Goal: Book appointment/travel/reservation

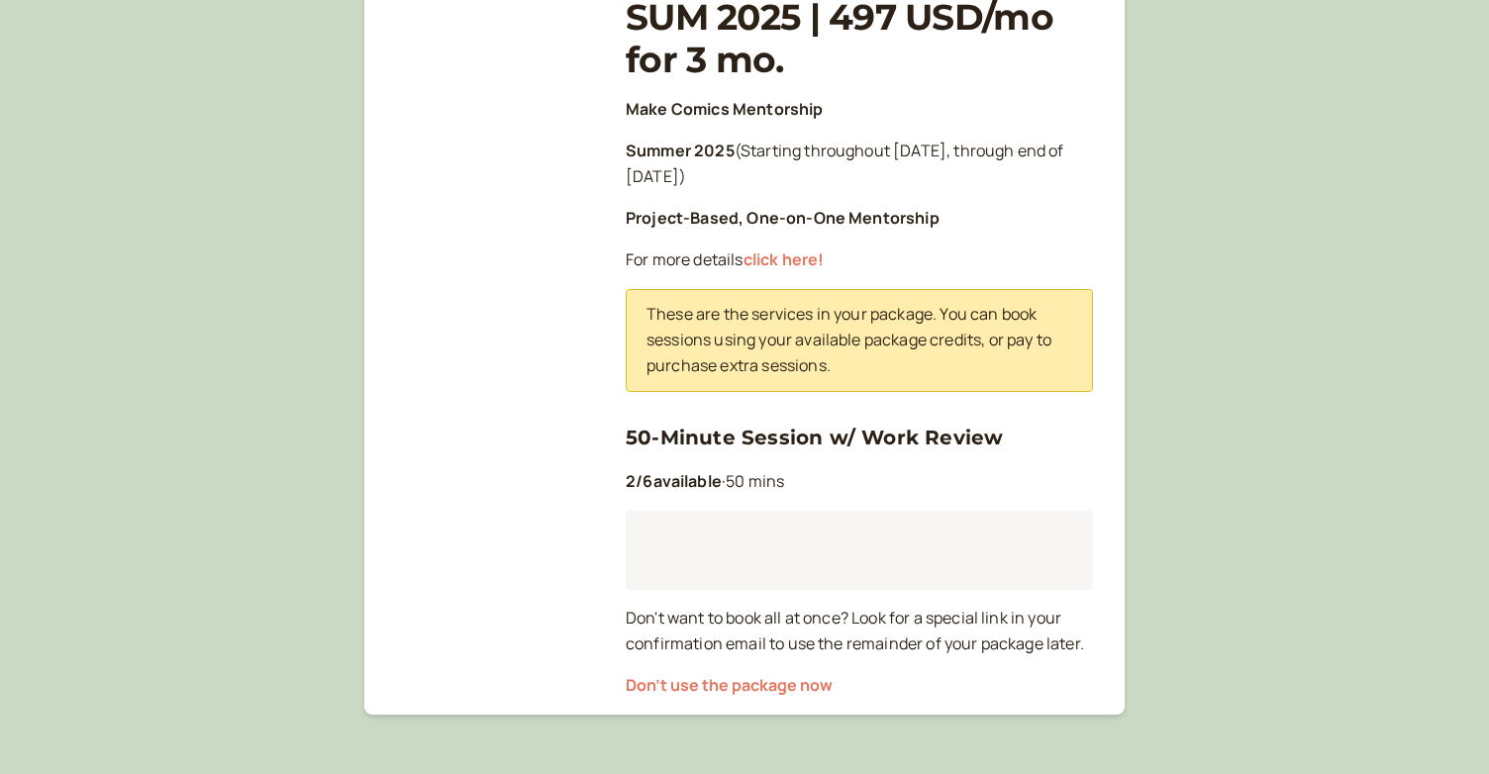
scroll to position [366, 0]
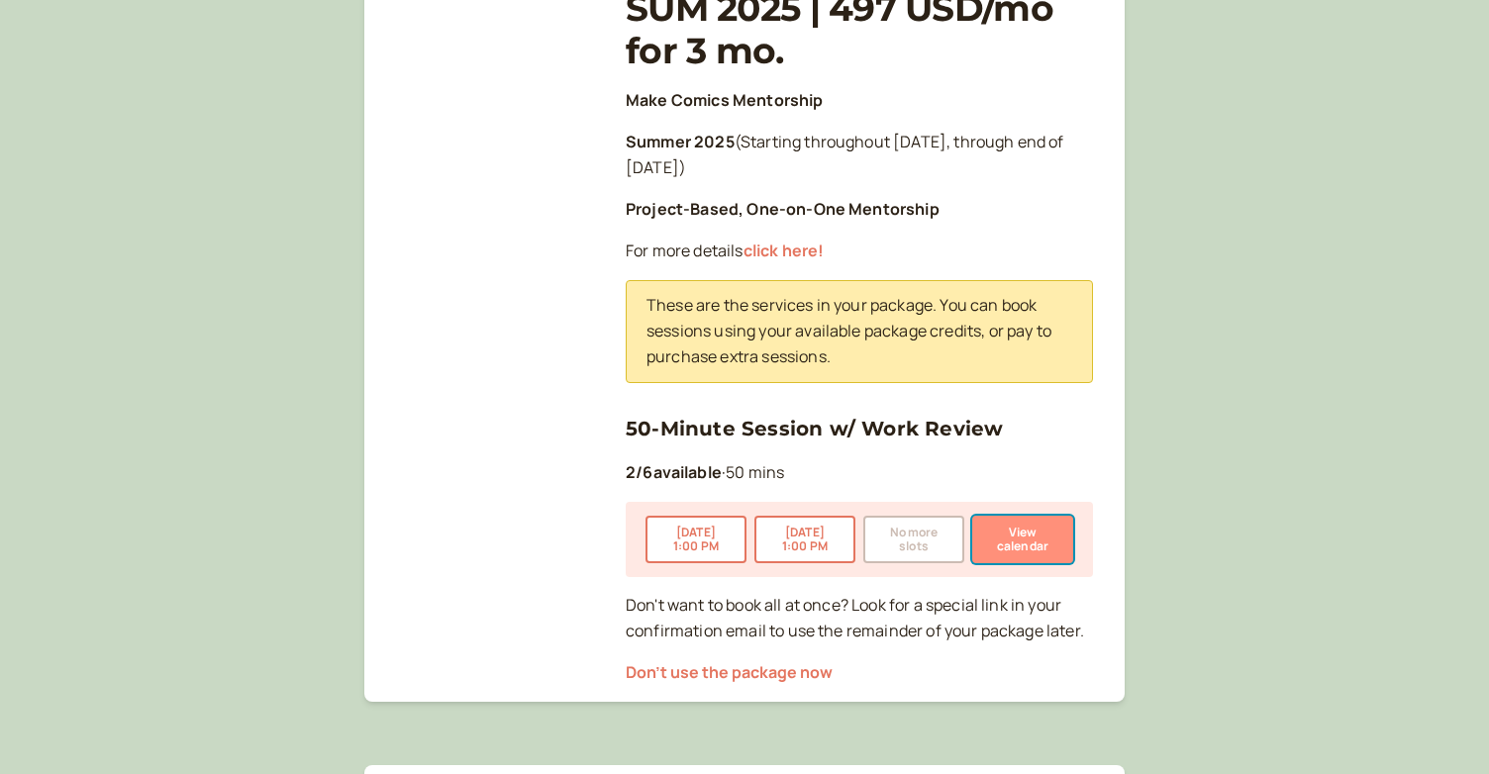
click at [1015, 537] on button "View calendar" at bounding box center [1022, 540] width 101 height 48
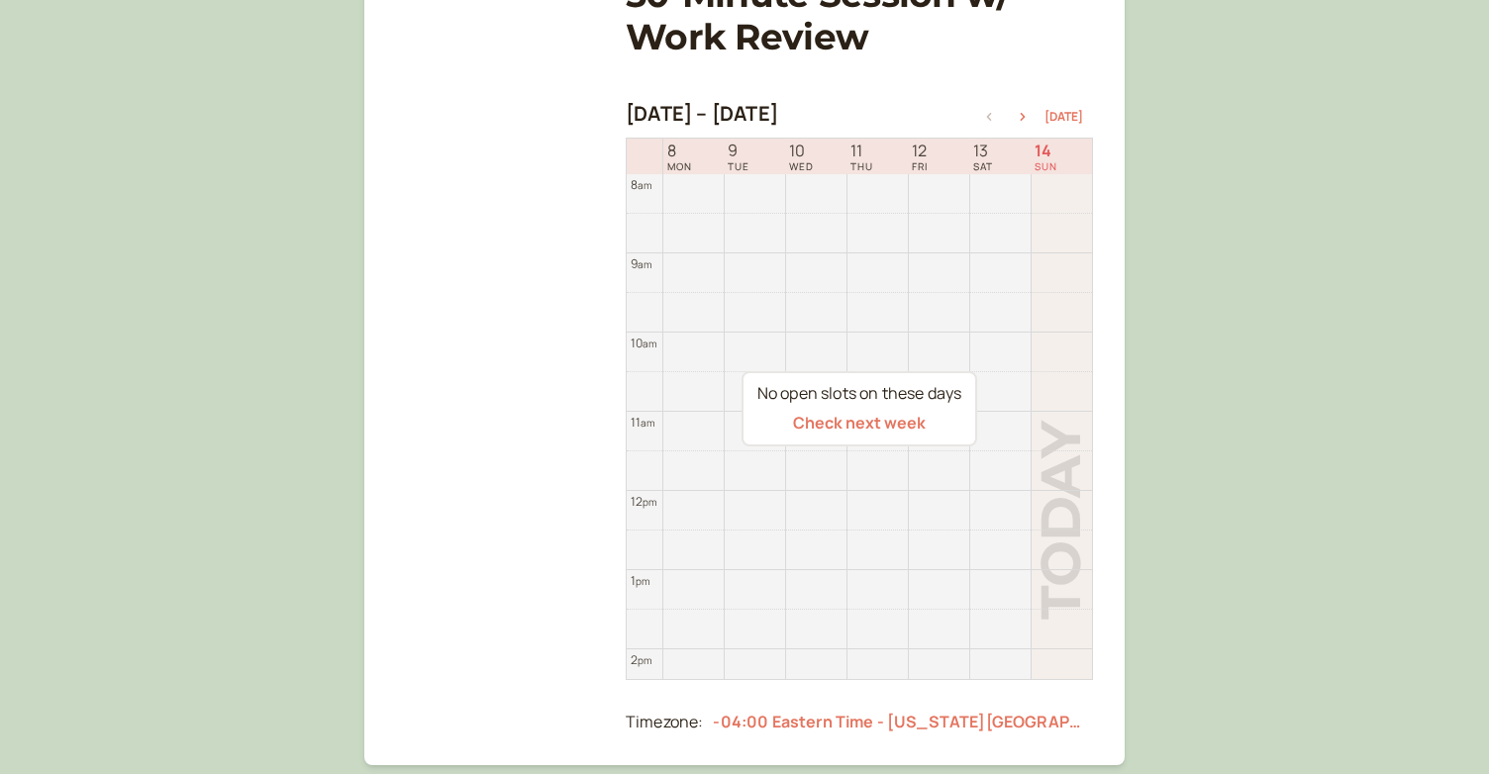
scroll to position [293, 0]
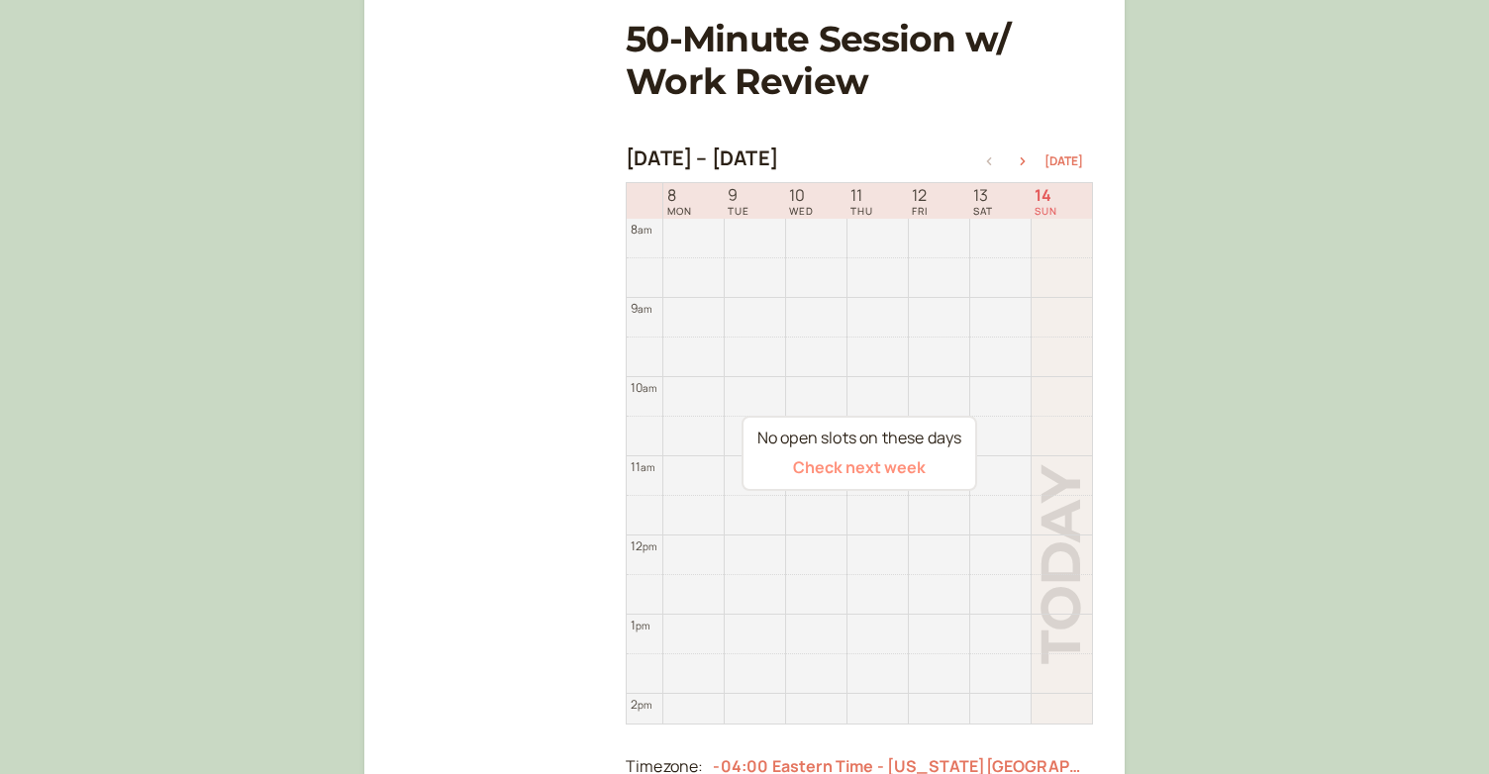
click at [905, 468] on button "Check next week" at bounding box center [859, 467] width 133 height 18
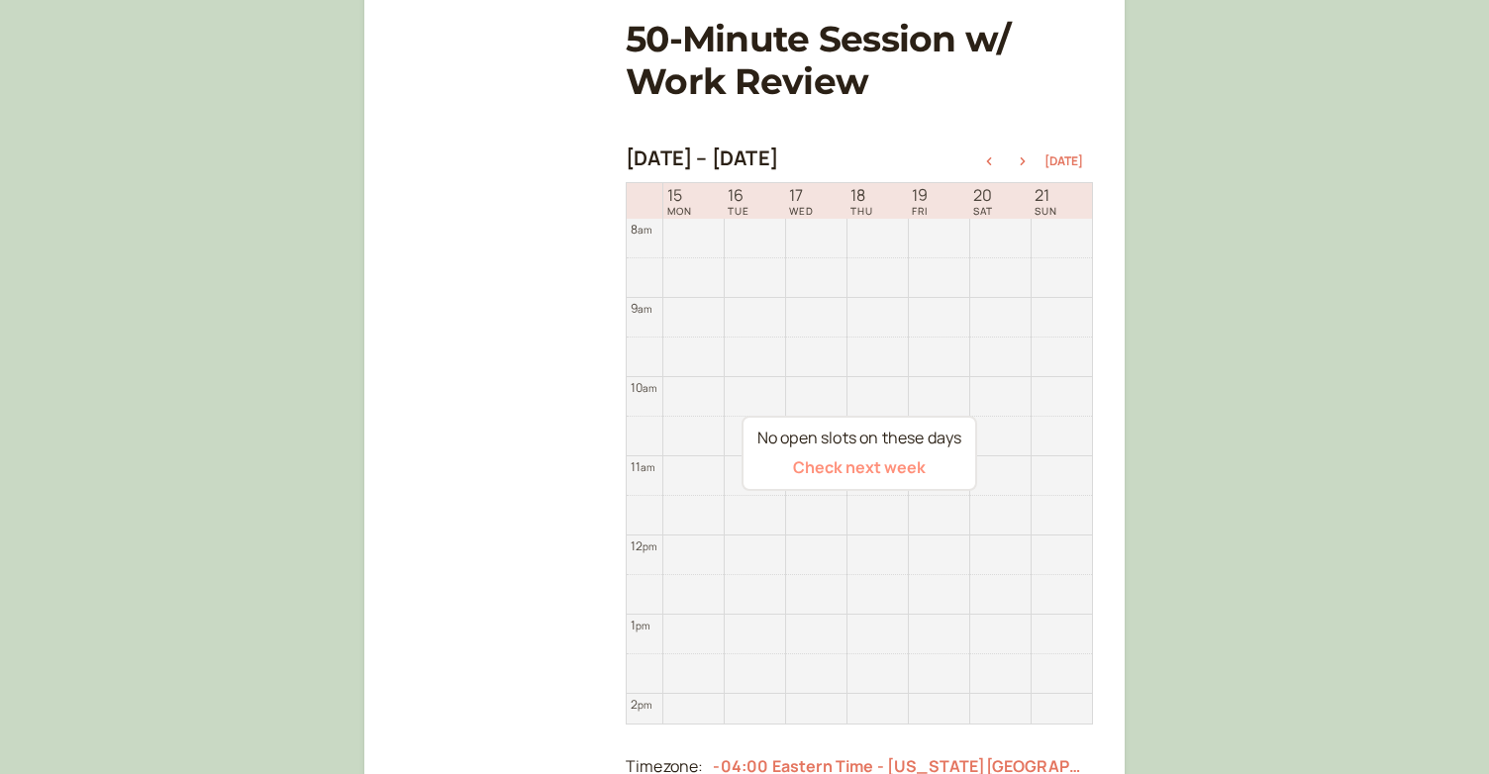
click at [903, 468] on button "Check next week" at bounding box center [859, 467] width 133 height 18
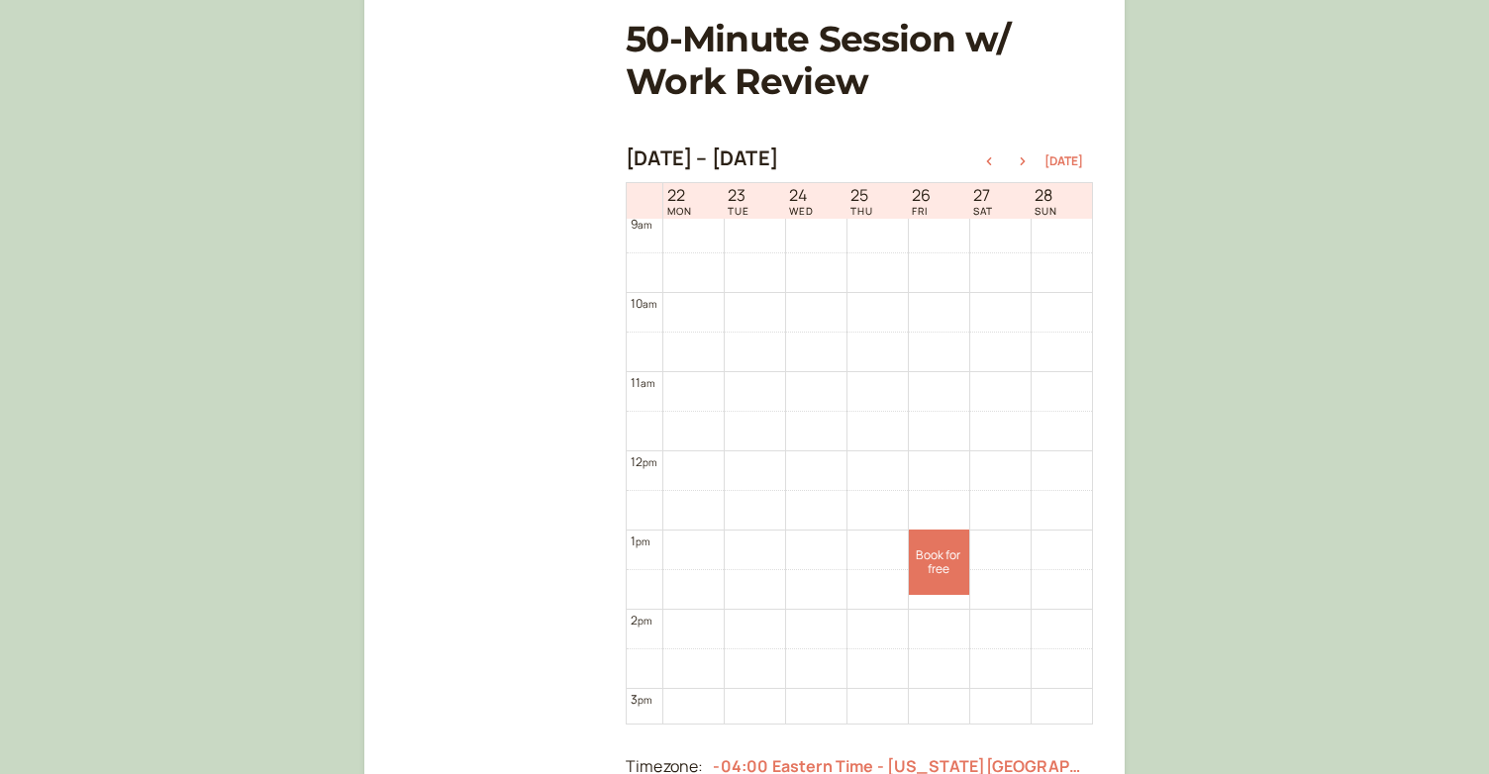
scroll to position [504, 0]
click at [1023, 165] on button "button" at bounding box center [1022, 161] width 24 height 14
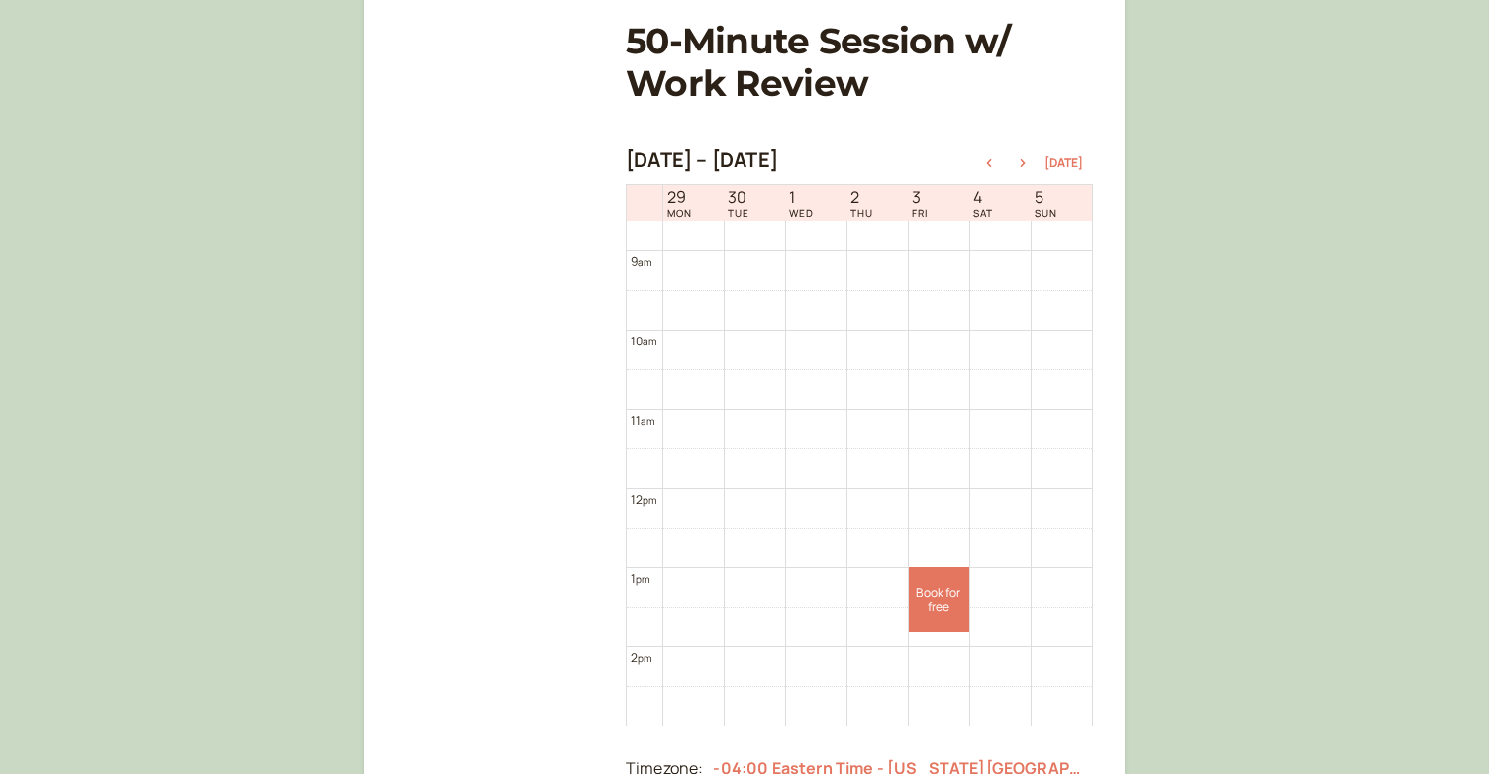
scroll to position [277, 0]
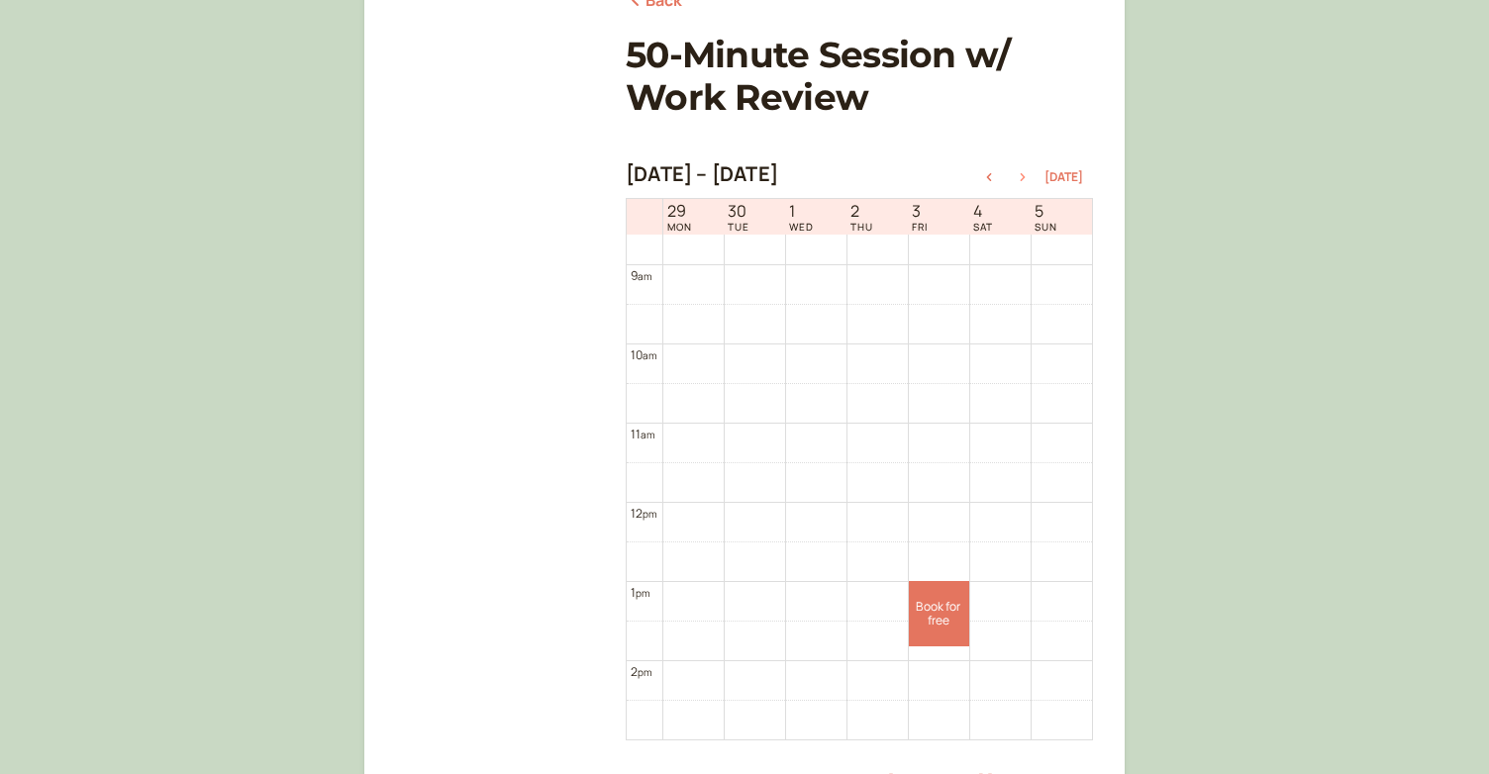
click at [1025, 175] on icon "button" at bounding box center [1022, 177] width 5 height 8
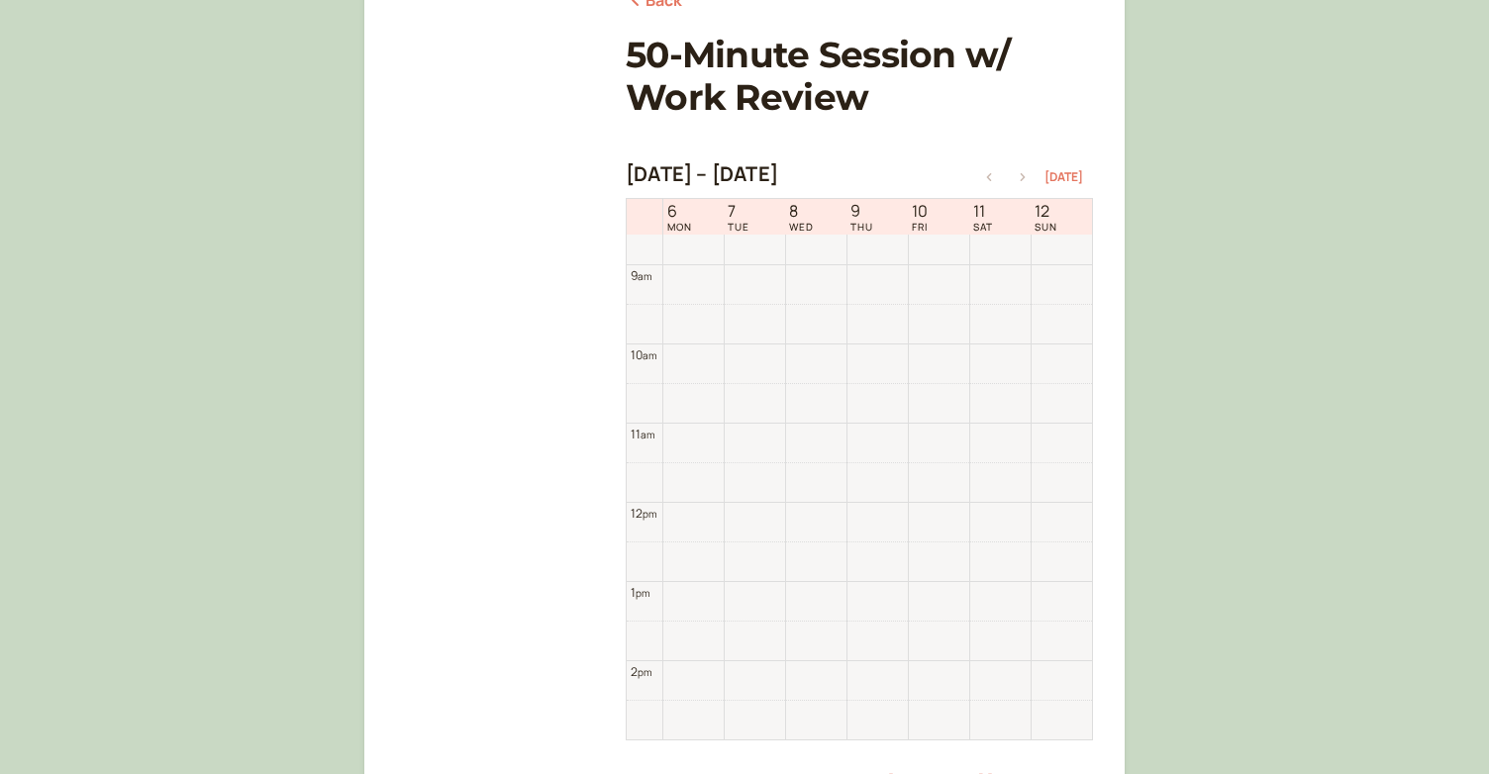
scroll to position [634, 0]
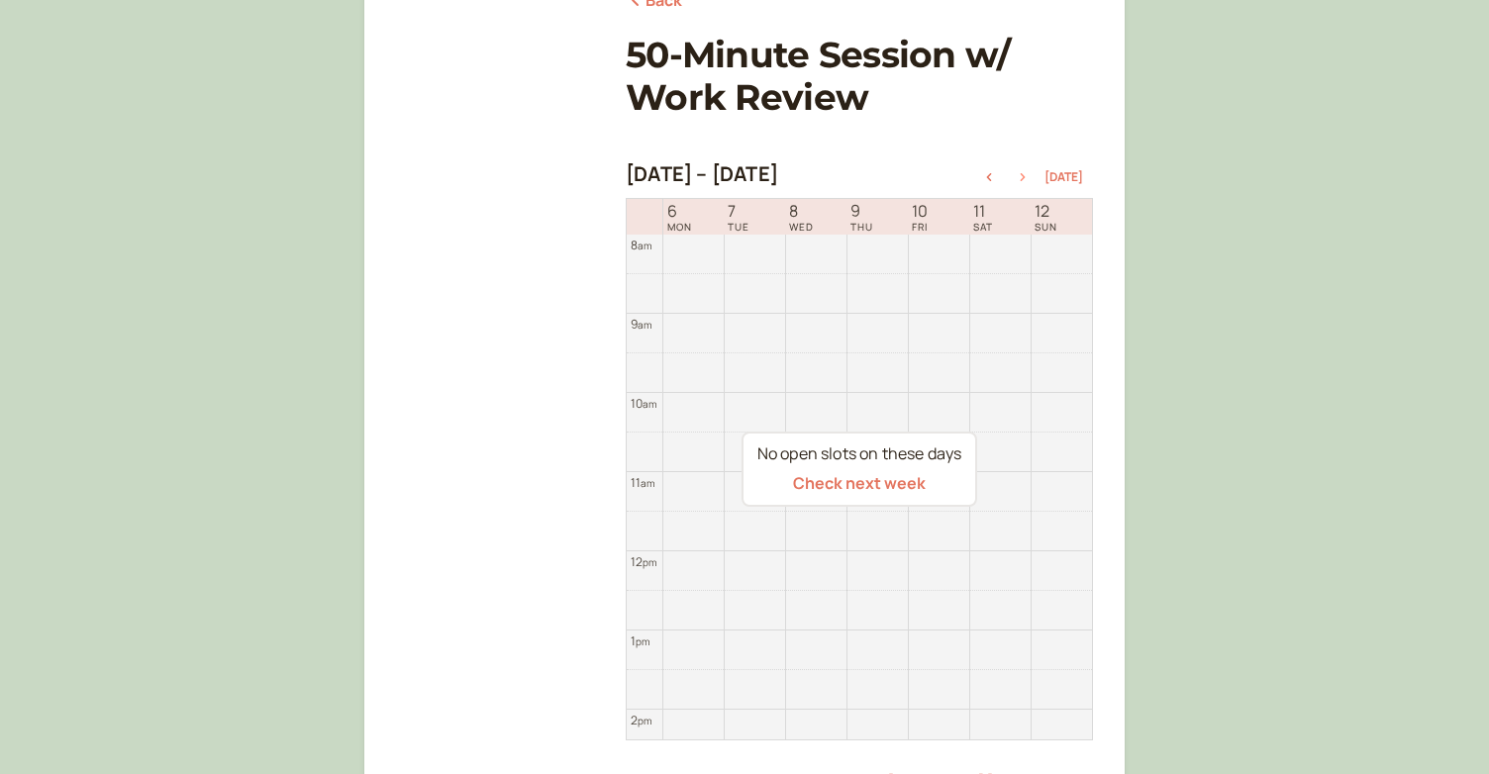
click at [1025, 175] on icon "button" at bounding box center [1022, 177] width 5 height 8
click at [998, 177] on icon "button" at bounding box center [989, 177] width 24 height 8
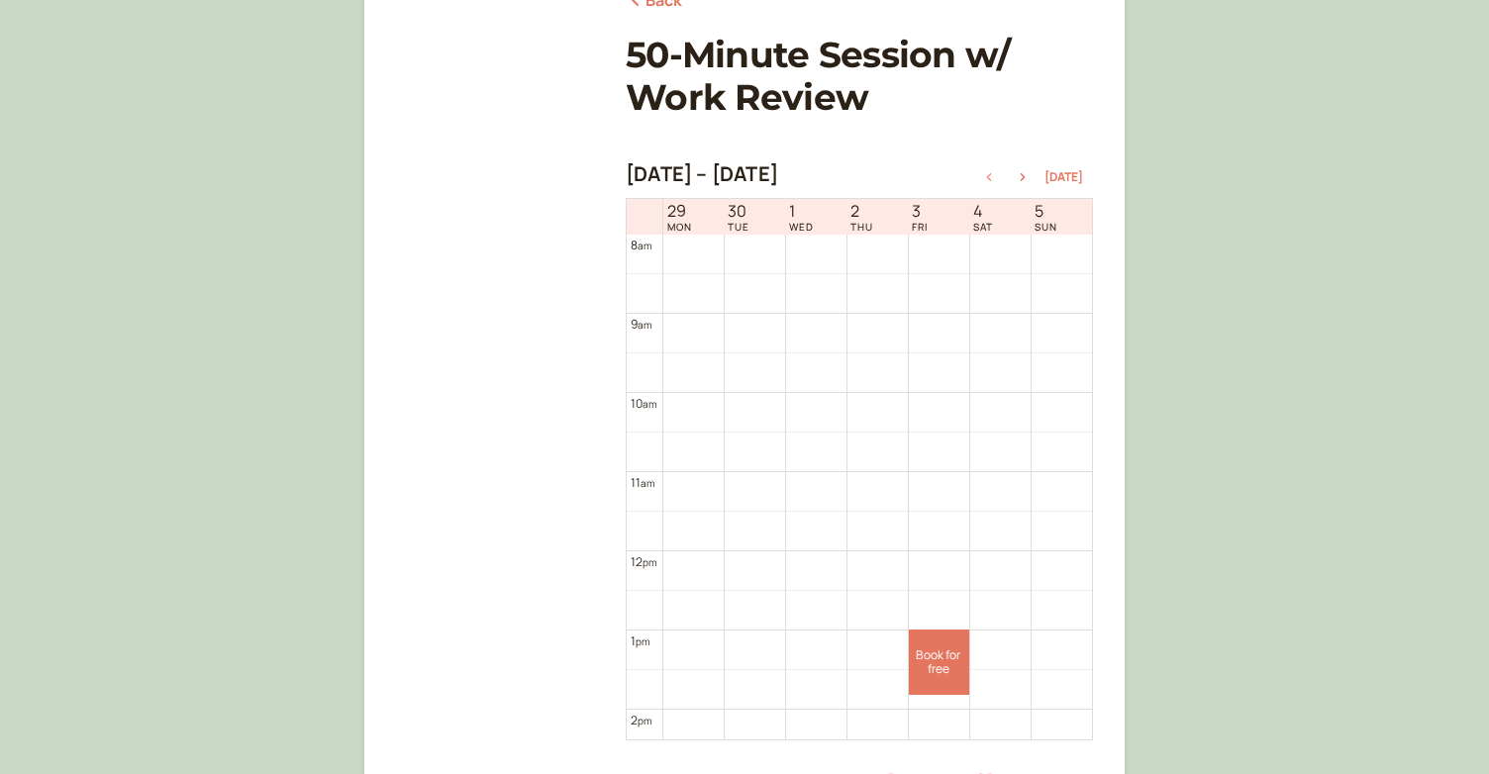
click at [998, 177] on icon "button" at bounding box center [989, 177] width 24 height 8
